Goal: Information Seeking & Learning: Learn about a topic

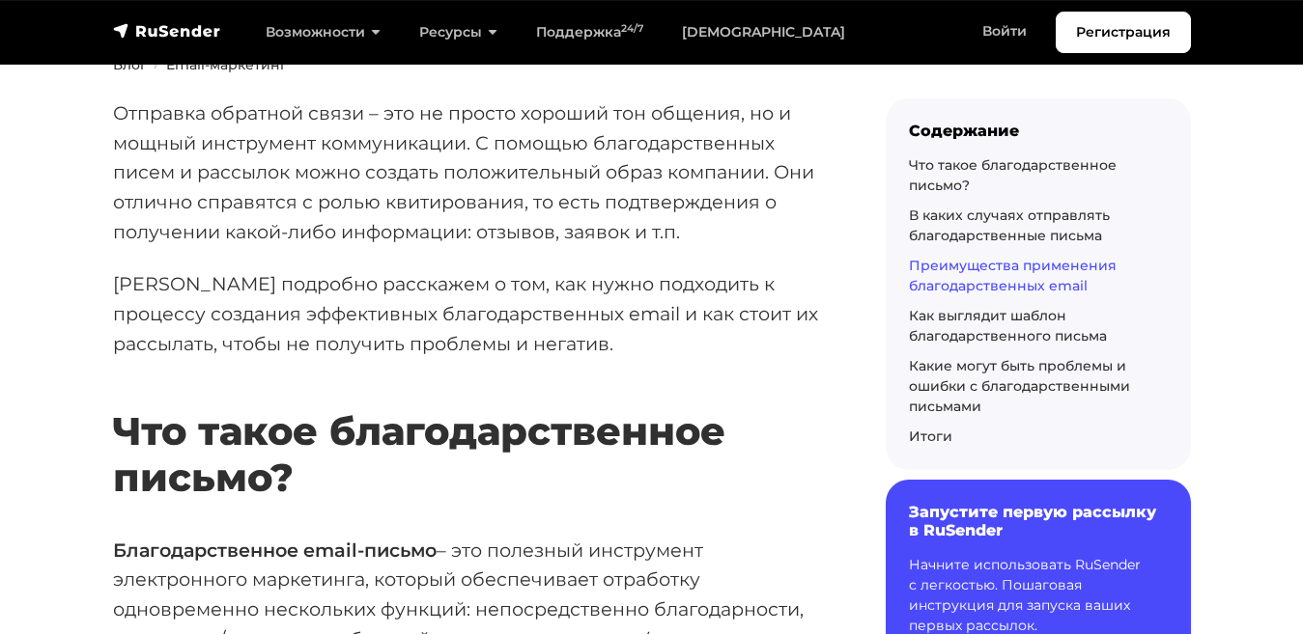
scroll to position [316, 0]
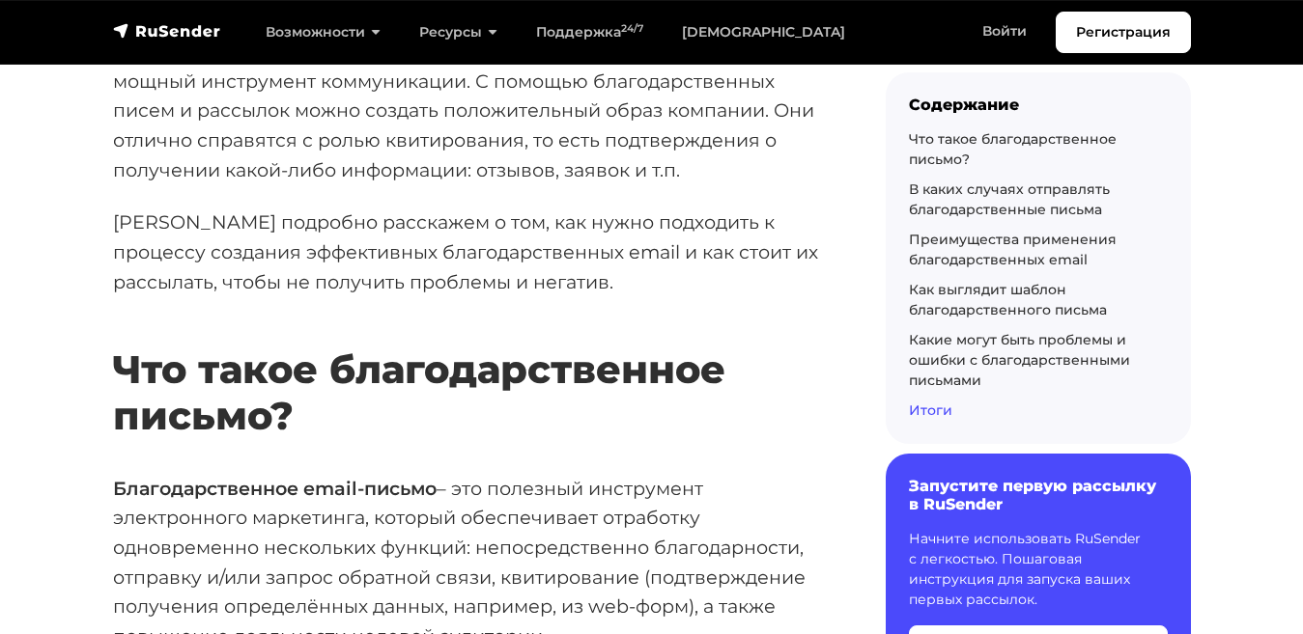
click at [924, 406] on link "Итоги" at bounding box center [930, 410] width 43 height 17
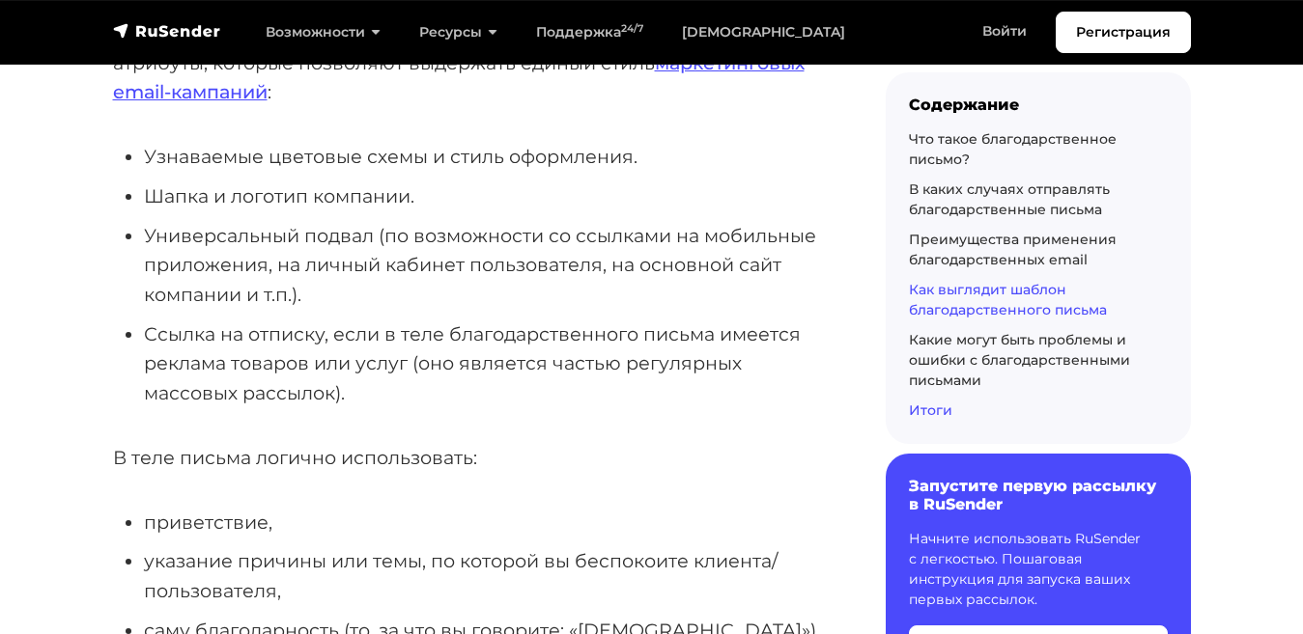
scroll to position [10669, 0]
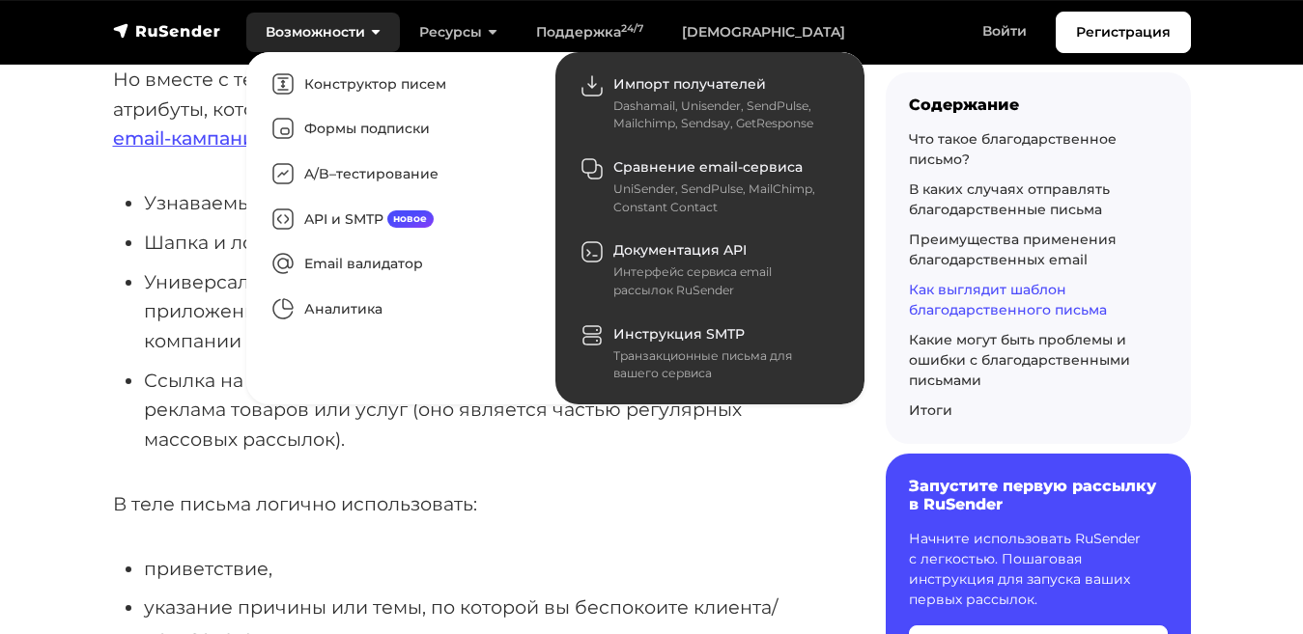
click at [288, 14] on link "Возможности" at bounding box center [323, 33] width 154 height 40
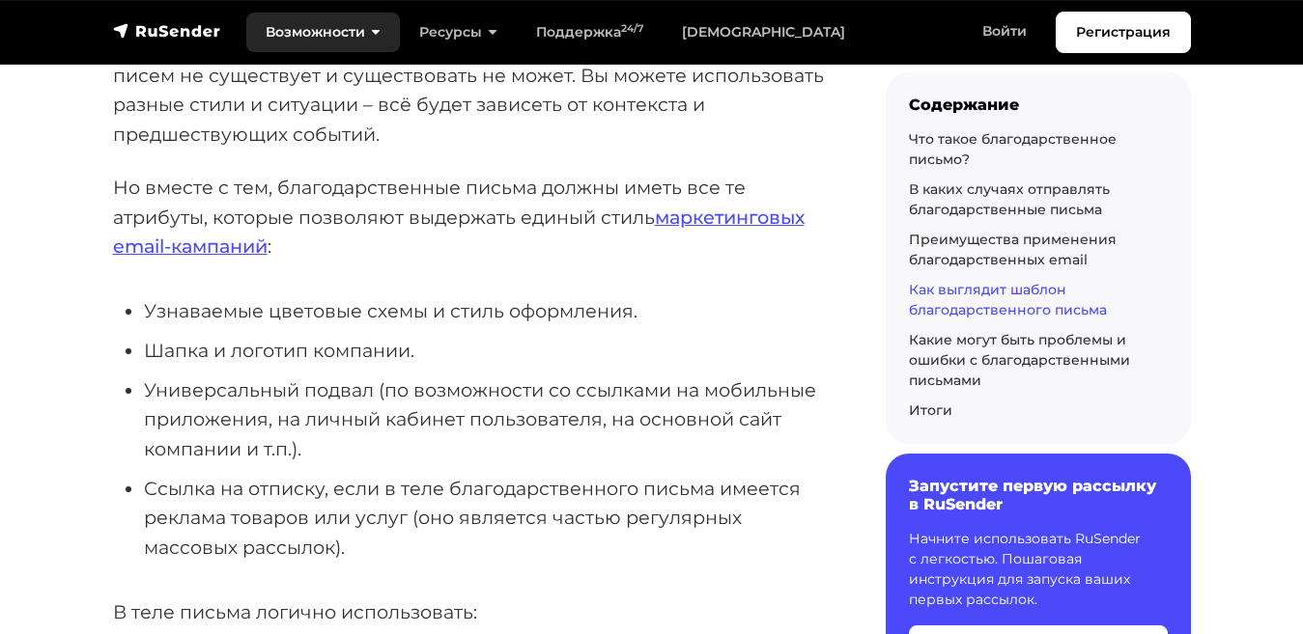
scroll to position [10499, 0]
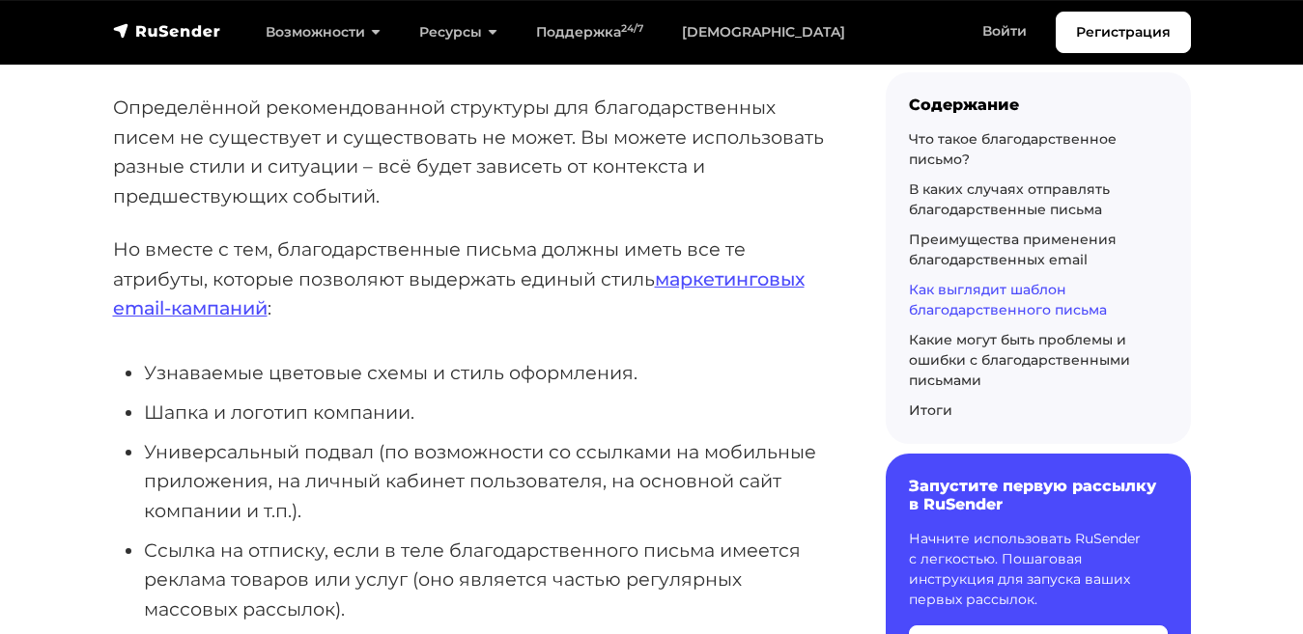
click at [243, 235] on p "Но вместе с тем, благодарственные письма должны иметь все те атрибуты, которые …" at bounding box center [468, 279] width 711 height 89
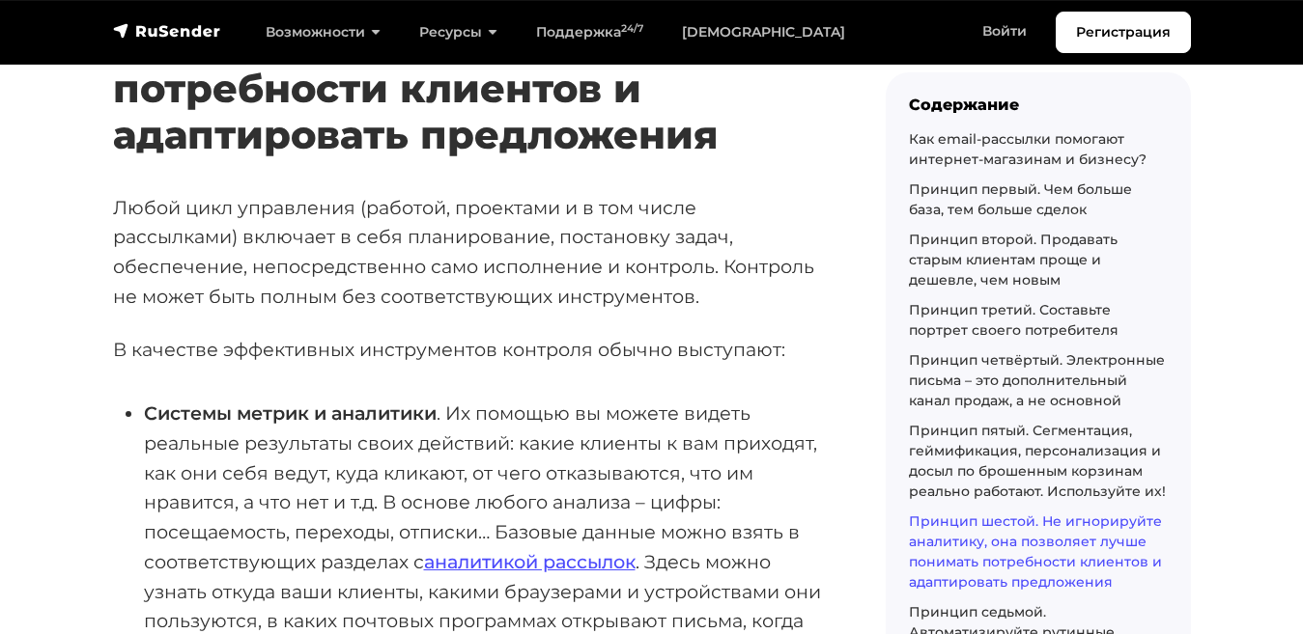
scroll to position [8564, 0]
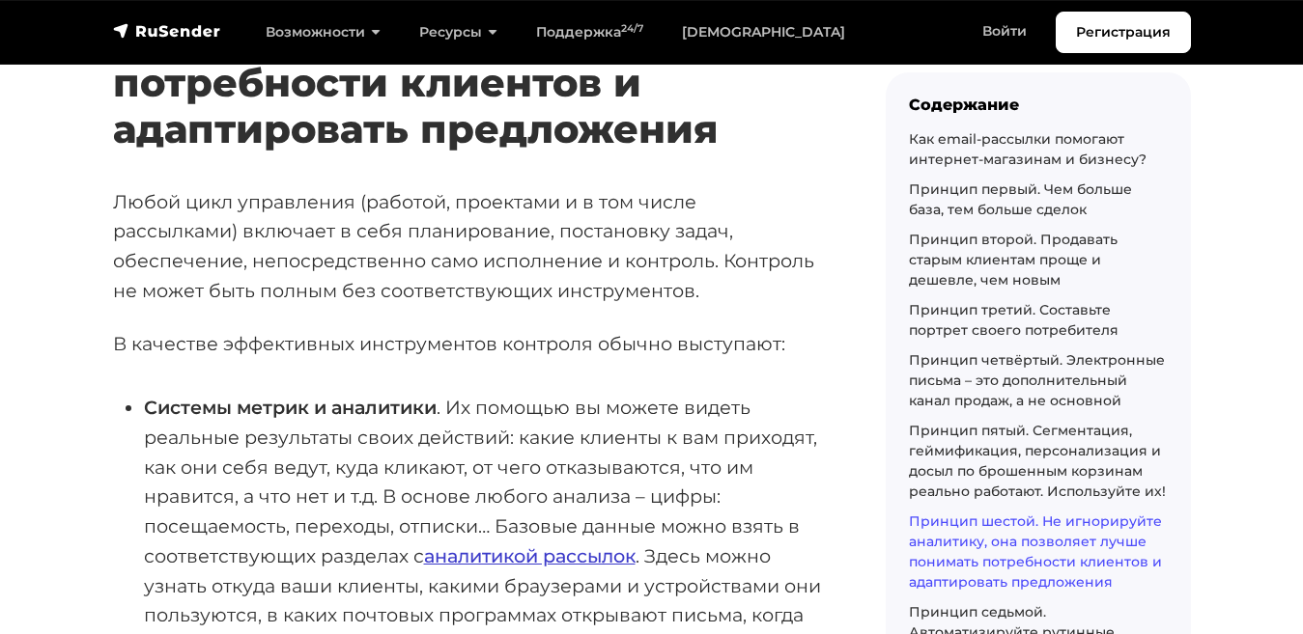
click at [474, 545] on link "аналитикой рассылок" at bounding box center [529, 556] width 211 height 23
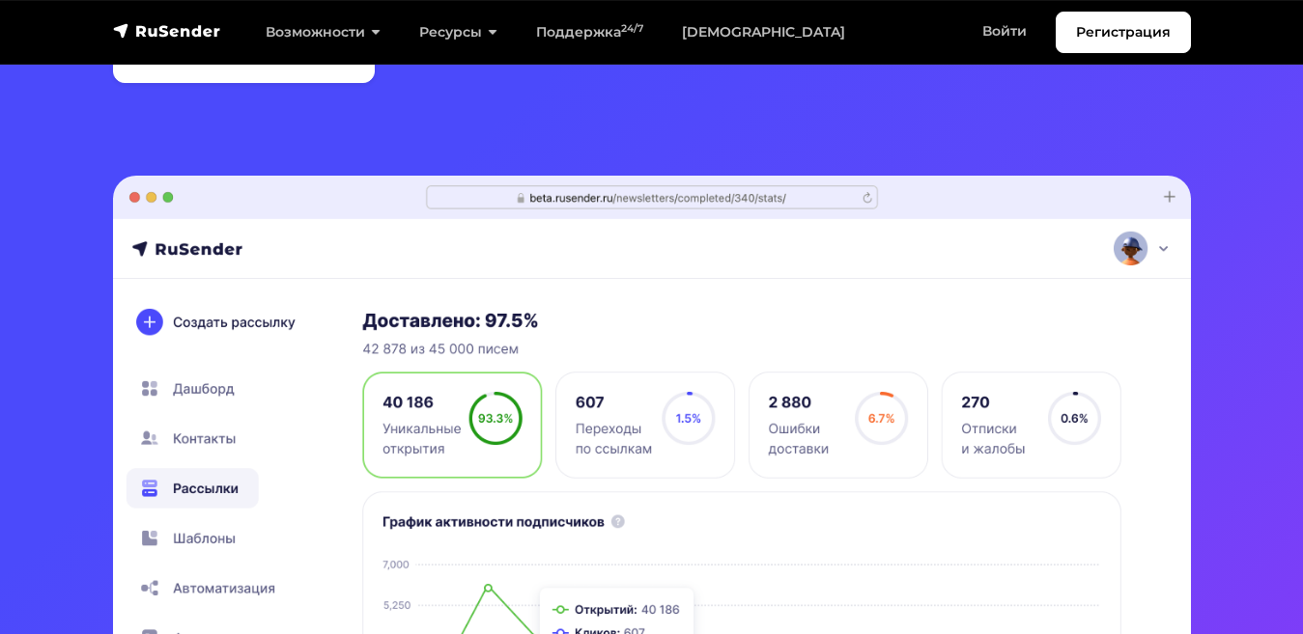
scroll to position [324, 0]
